Goal: Find specific page/section: Find specific page/section

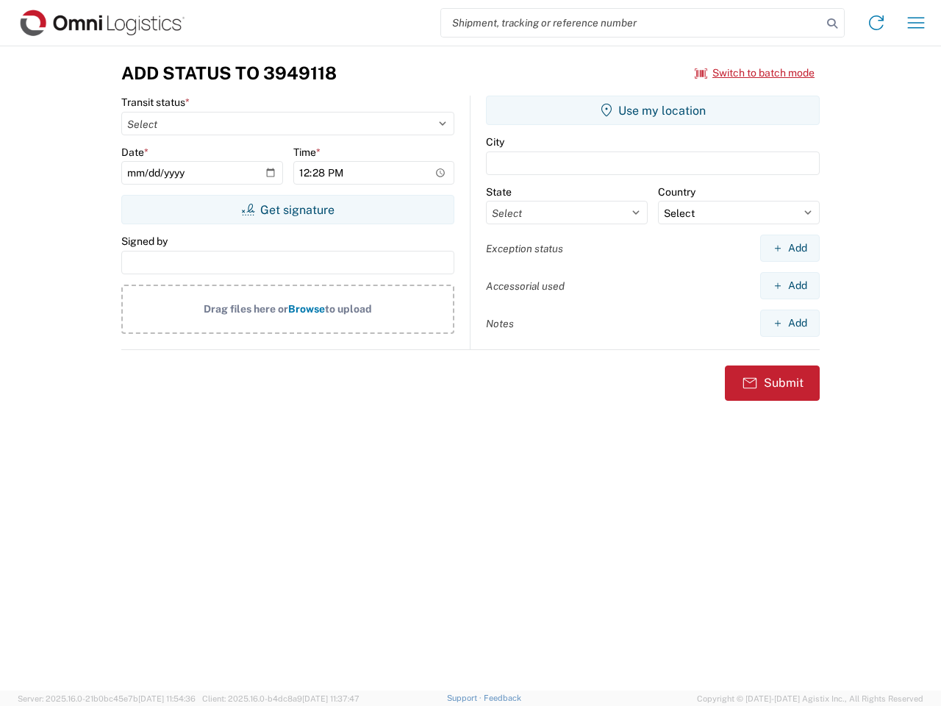
click at [631, 23] on input "search" at bounding box center [631, 23] width 381 height 28
click at [832, 24] on icon at bounding box center [832, 23] width 21 height 21
click at [876, 23] on icon at bounding box center [876, 23] width 24 height 24
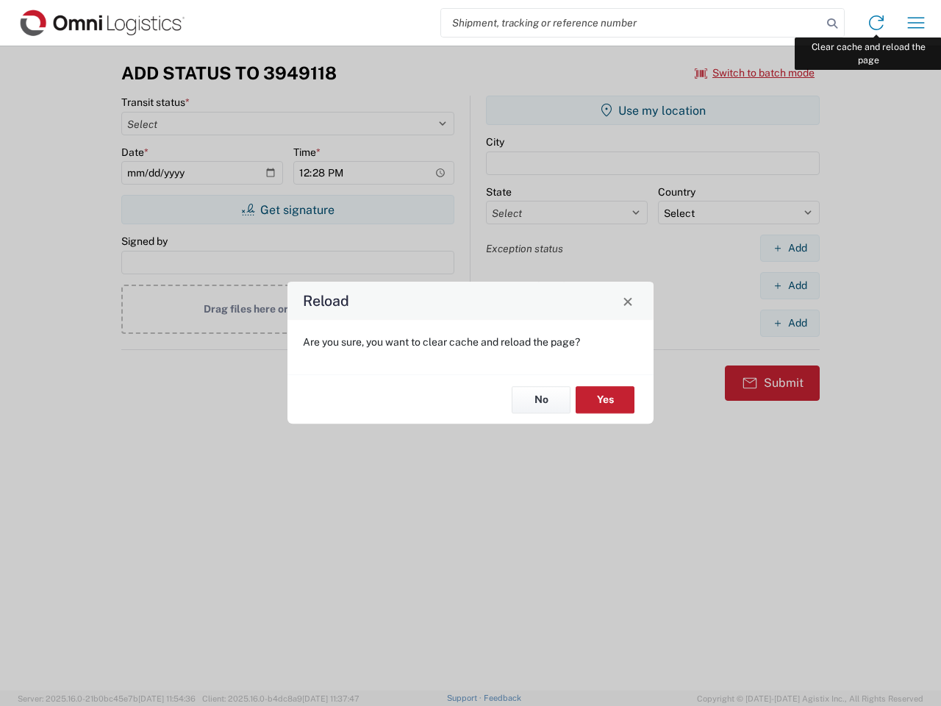
click at [916, 23] on div "Reload Are you sure, you want to clear cache and reload the page? No Yes" at bounding box center [470, 353] width 941 height 706
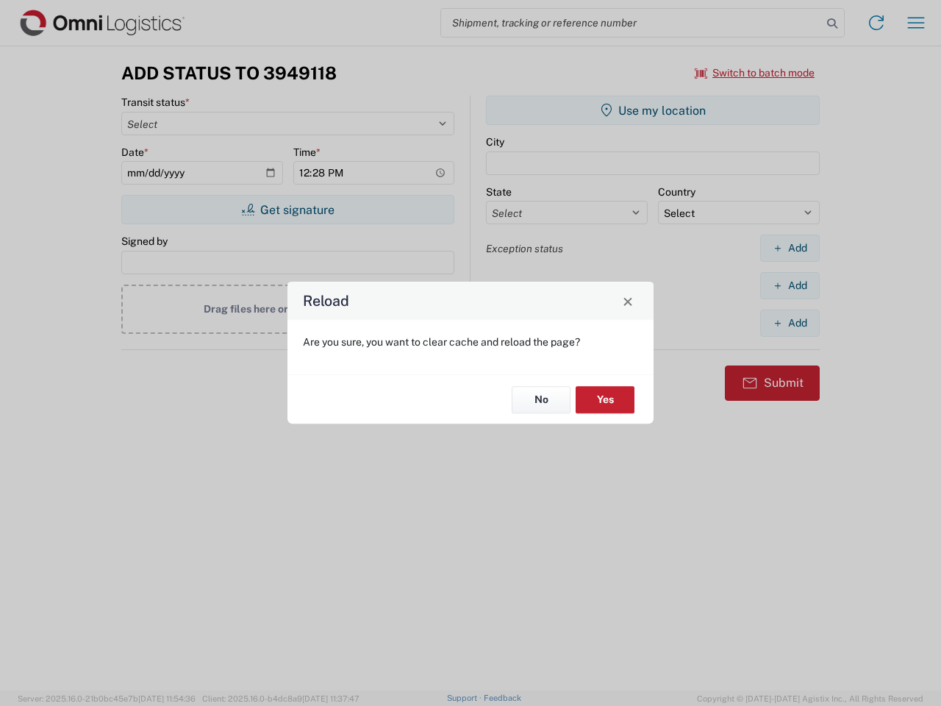
click at [755, 73] on div "Reload Are you sure, you want to clear cache and reload the page? No Yes" at bounding box center [470, 353] width 941 height 706
click at [287, 209] on div "Reload Are you sure, you want to clear cache and reload the page? No Yes" at bounding box center [470, 353] width 941 height 706
click at [653, 110] on div "Reload Are you sure, you want to clear cache and reload the page? No Yes" at bounding box center [470, 353] width 941 height 706
click at [789, 248] on div "Reload Are you sure, you want to clear cache and reload the page? No Yes" at bounding box center [470, 353] width 941 height 706
click at [789, 285] on div "Reload Are you sure, you want to clear cache and reload the page? No Yes" at bounding box center [470, 353] width 941 height 706
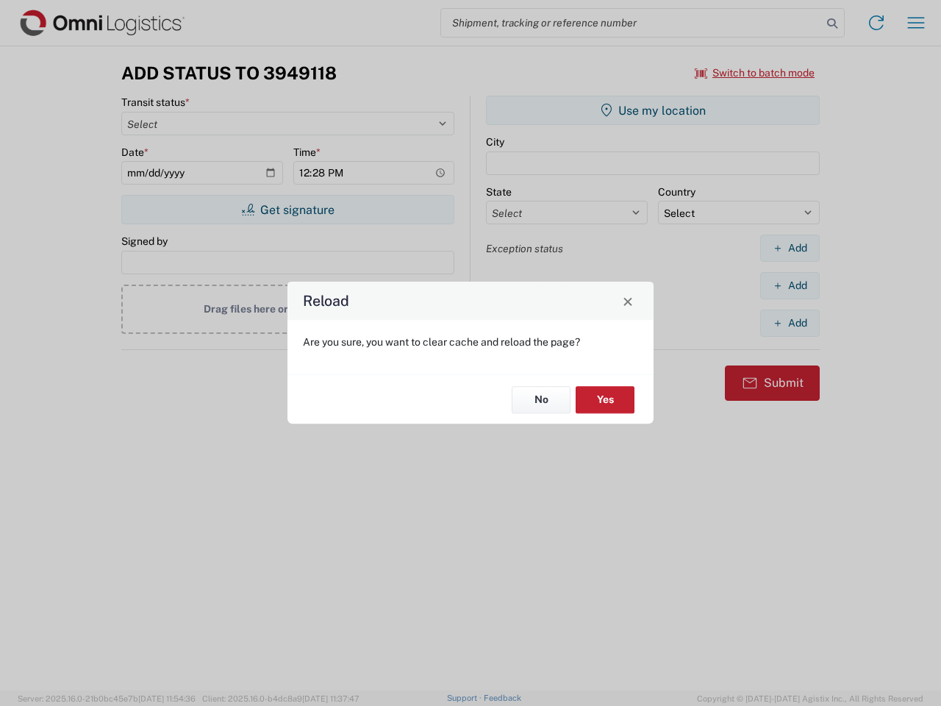
click at [789, 323] on div "Reload Are you sure, you want to clear cache and reload the page? No Yes" at bounding box center [470, 353] width 941 height 706
